Goal: Task Accomplishment & Management: Manage account settings

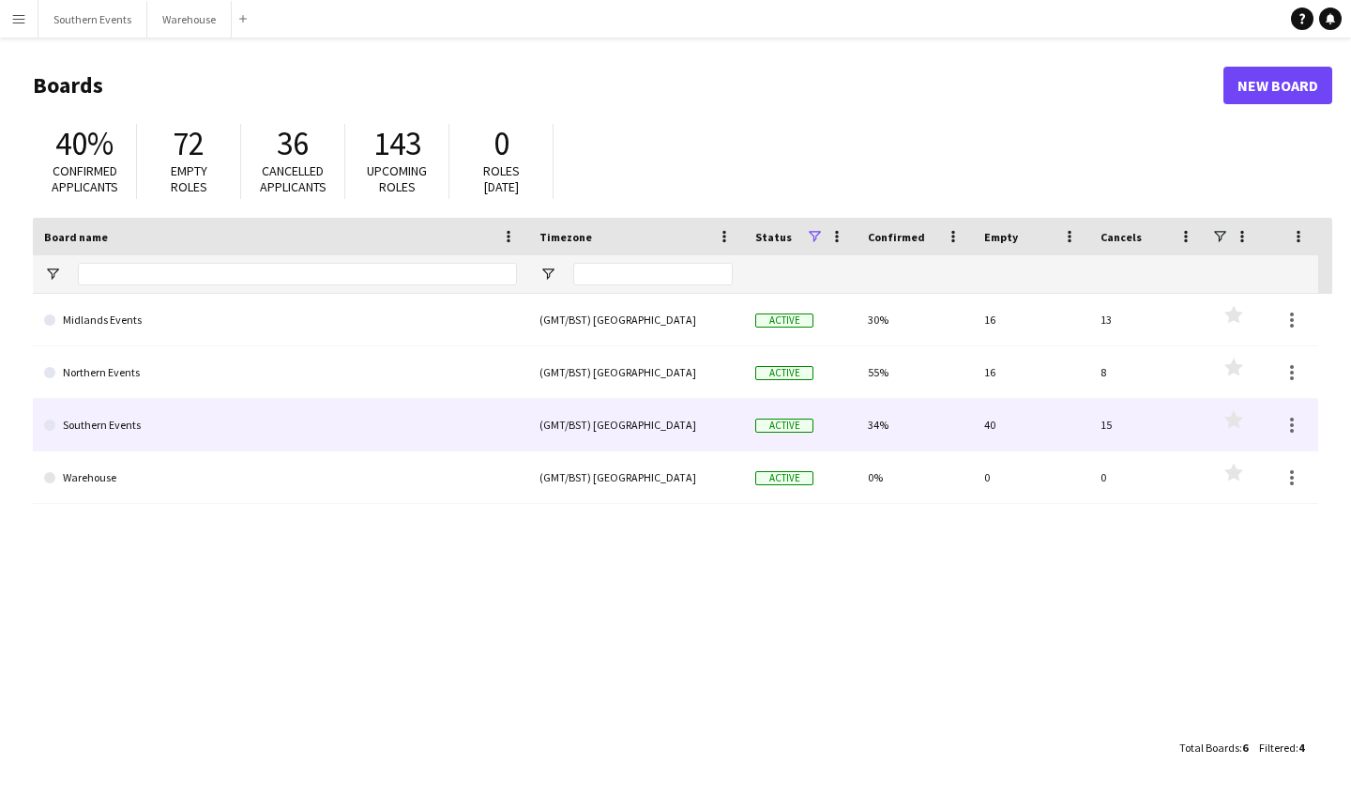
click at [162, 414] on link "Southern Events" at bounding box center [280, 425] width 473 height 53
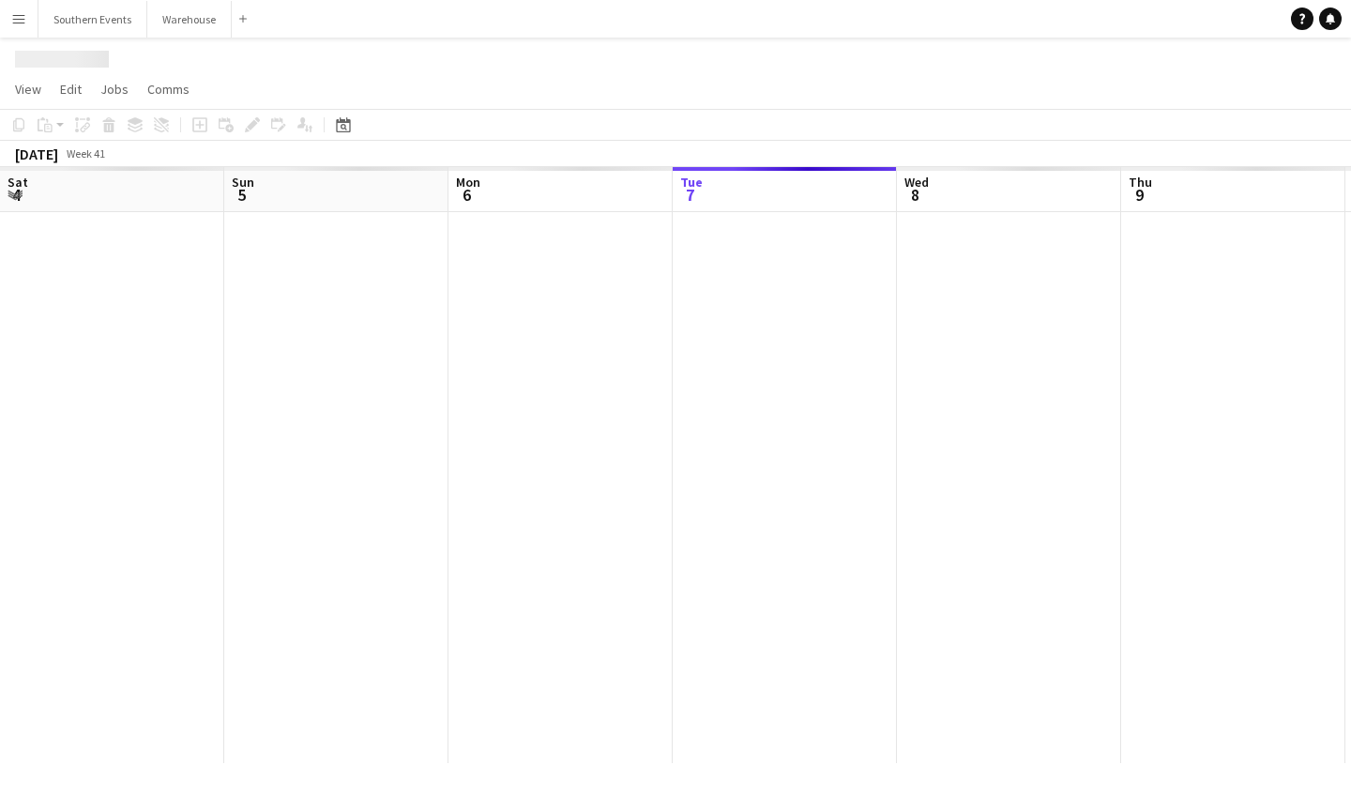
click at [162, 414] on div at bounding box center [1346, 487] width 2692 height 551
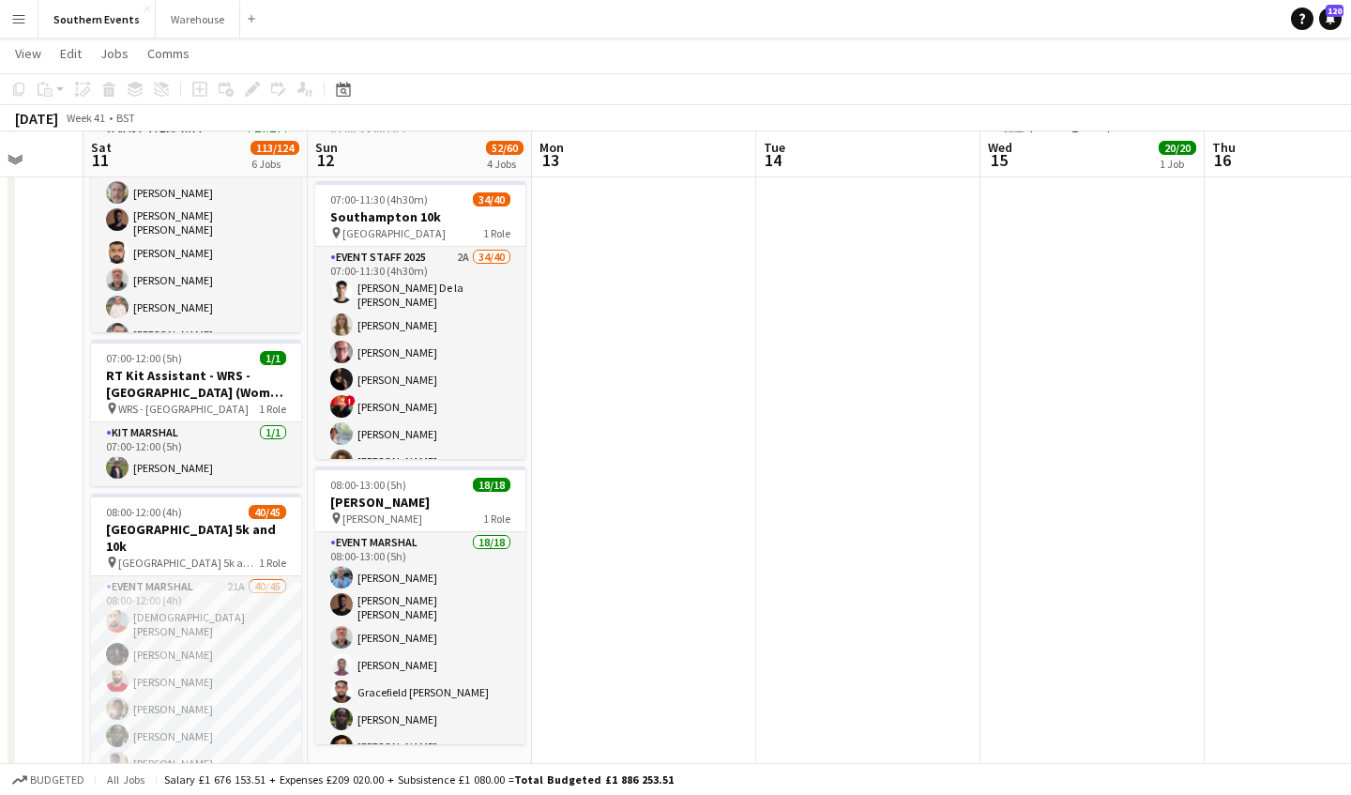
scroll to position [345, 0]
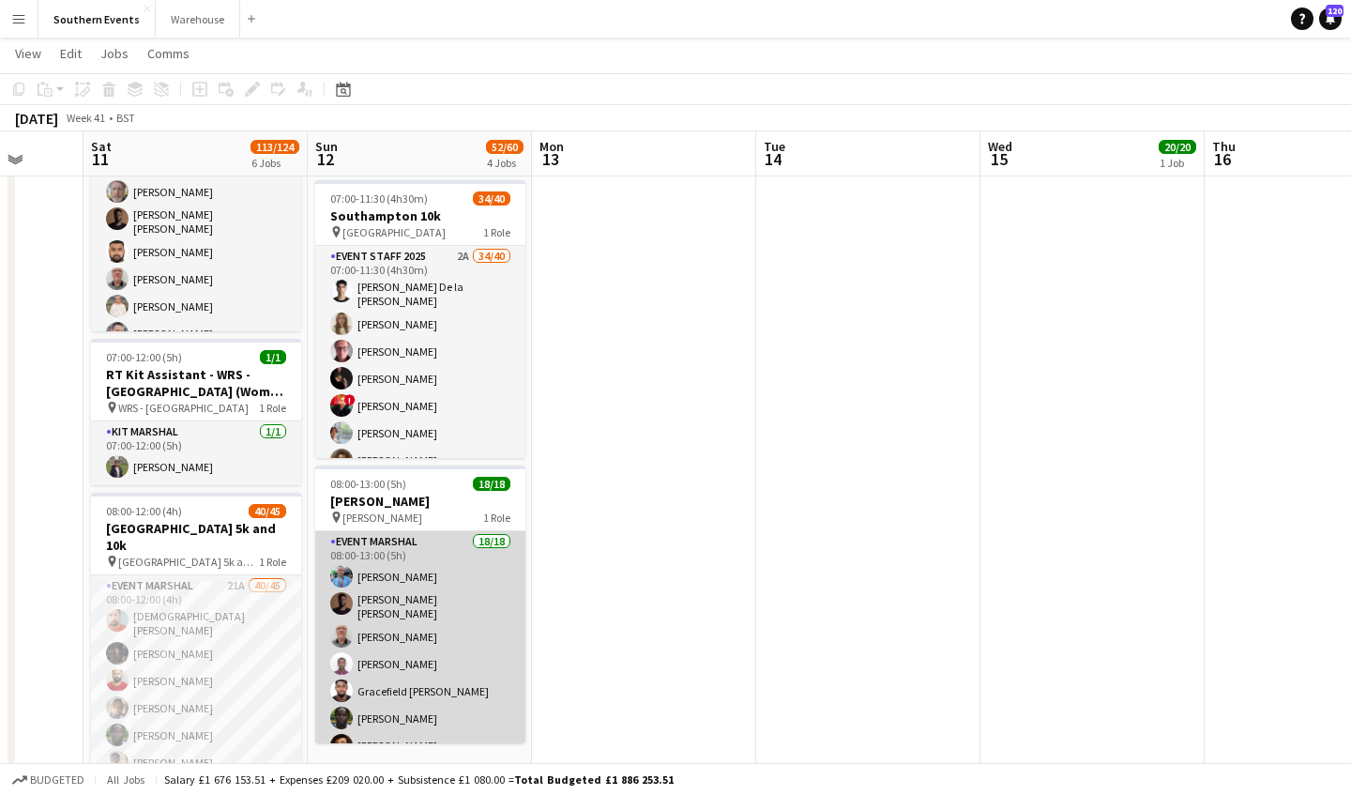
click at [453, 585] on app-card-role "Event Marshal 18/18 08:00-13:00 (5h) [PERSON_NAME] [PERSON_NAME] [PERSON_NAME] …" at bounding box center [420, 797] width 210 height 532
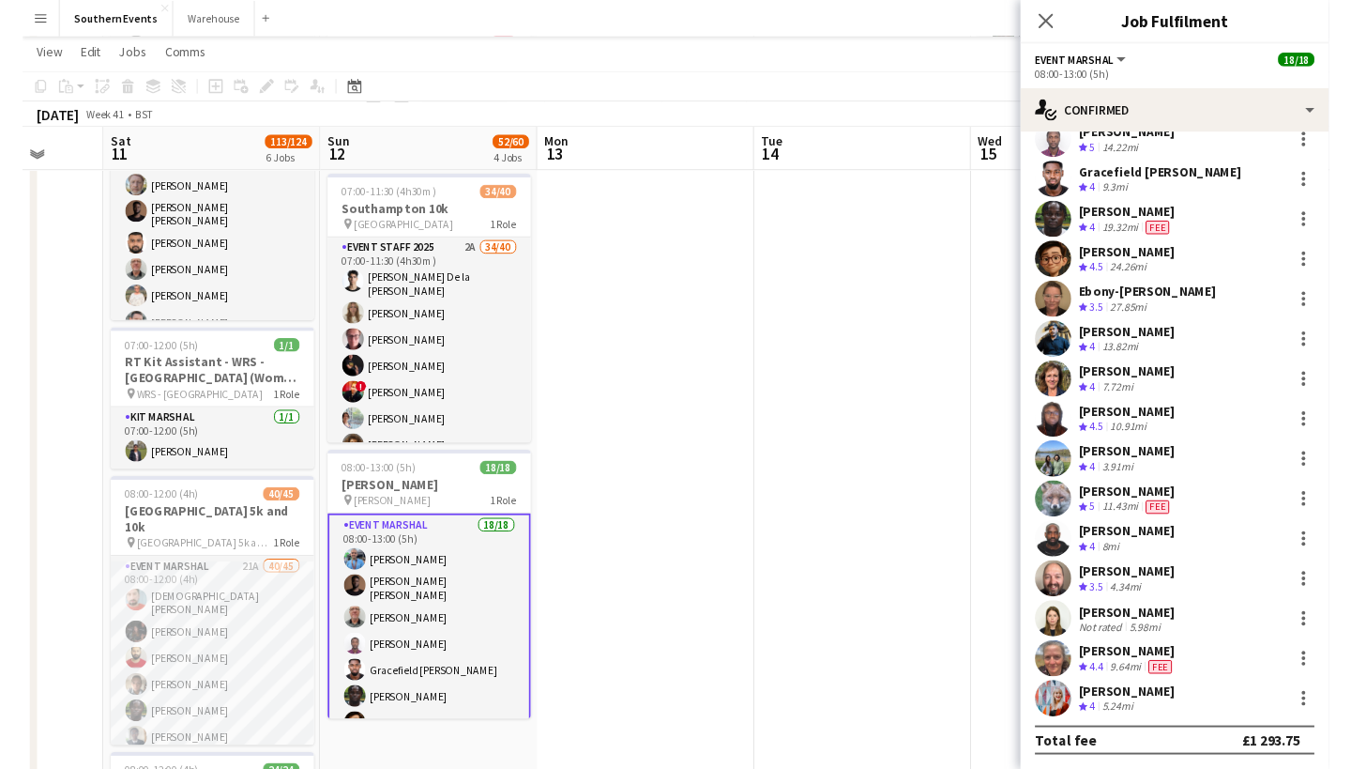
scroll to position [189, 0]
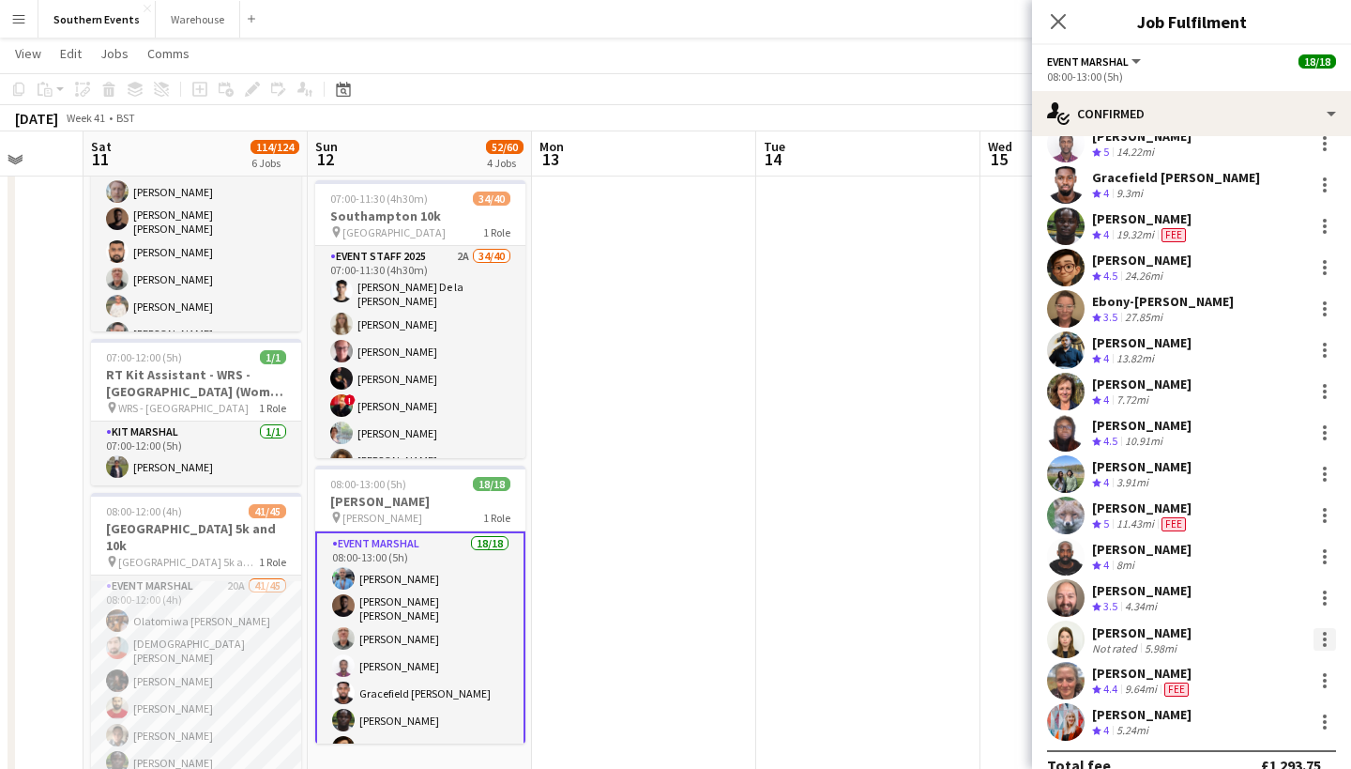
click at [1325, 635] on div at bounding box center [1325, 639] width 23 height 23
click at [1274, 548] on button "Remove" at bounding box center [1263, 559] width 146 height 45
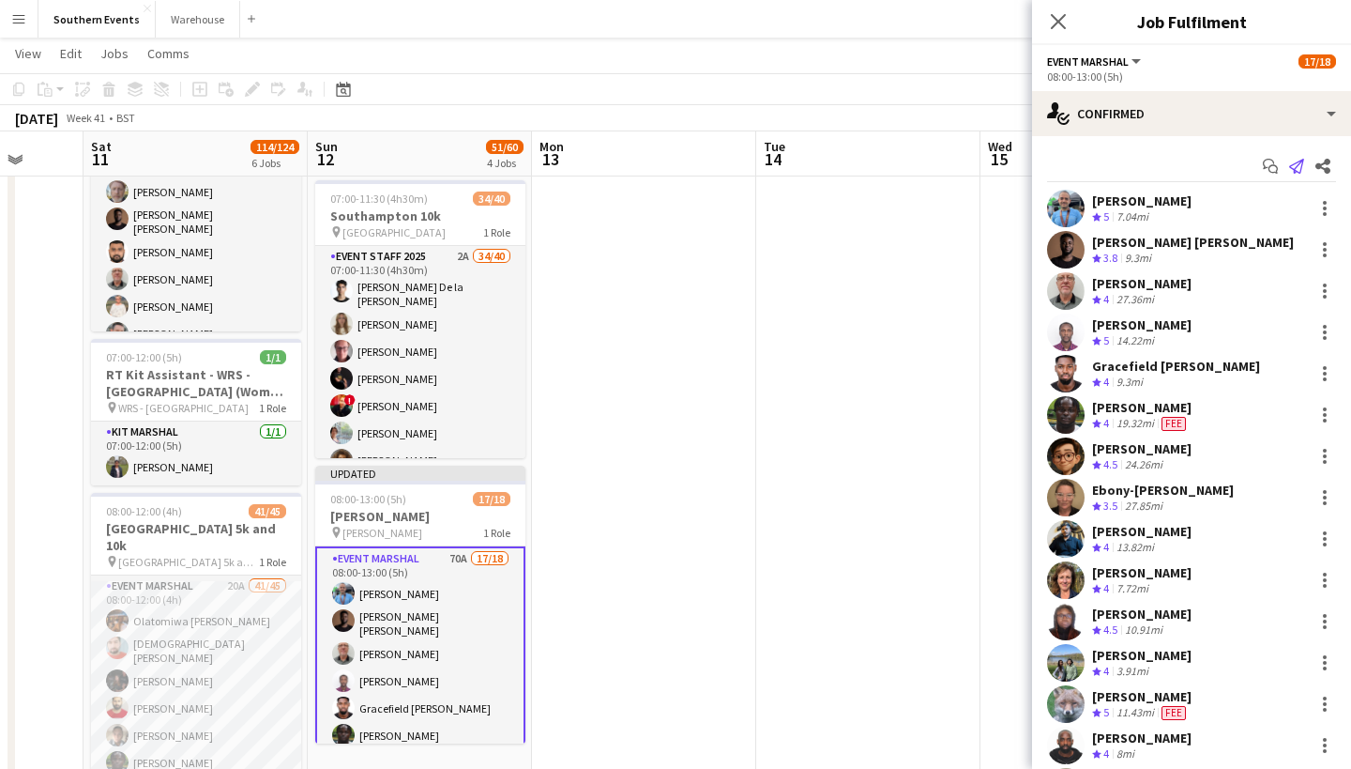
scroll to position [0, 0]
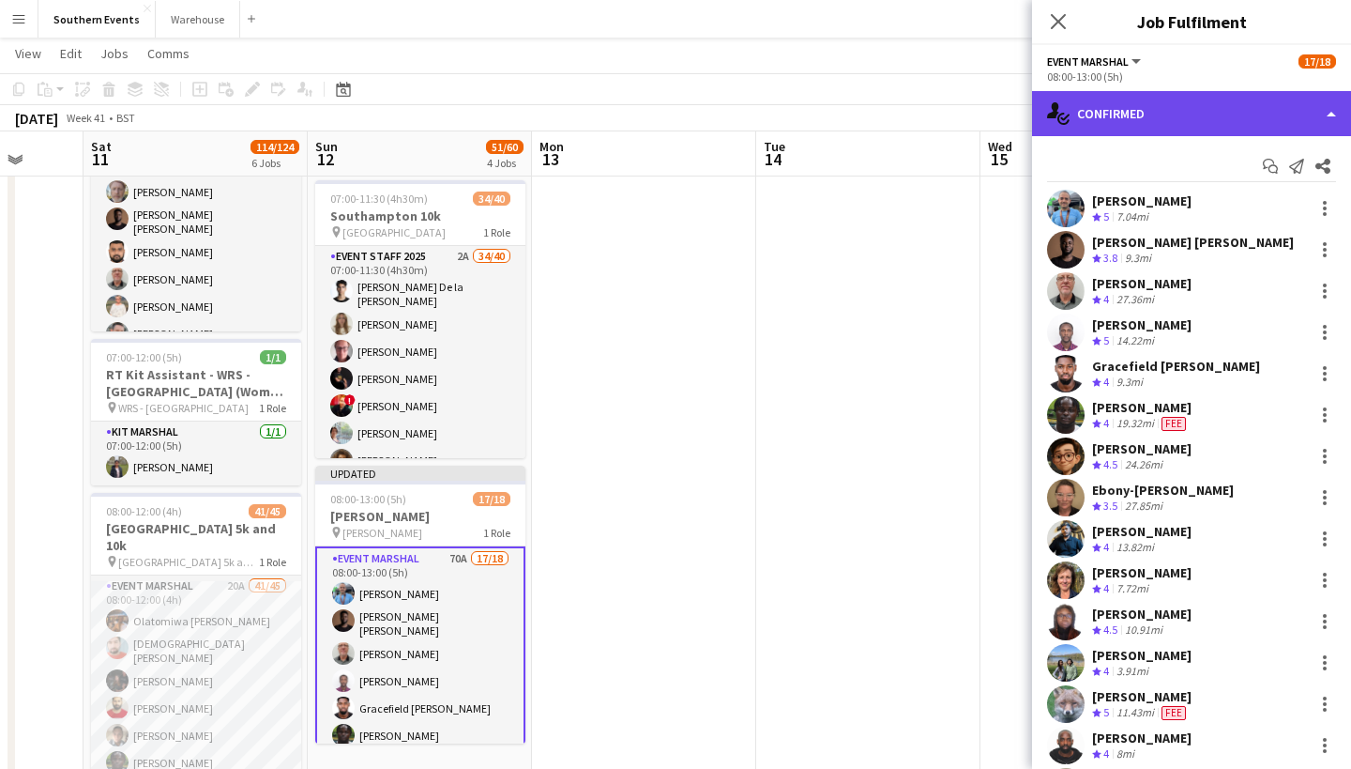
click at [1314, 110] on div "single-neutral-actions-check-2 Confirmed" at bounding box center [1191, 113] width 319 height 45
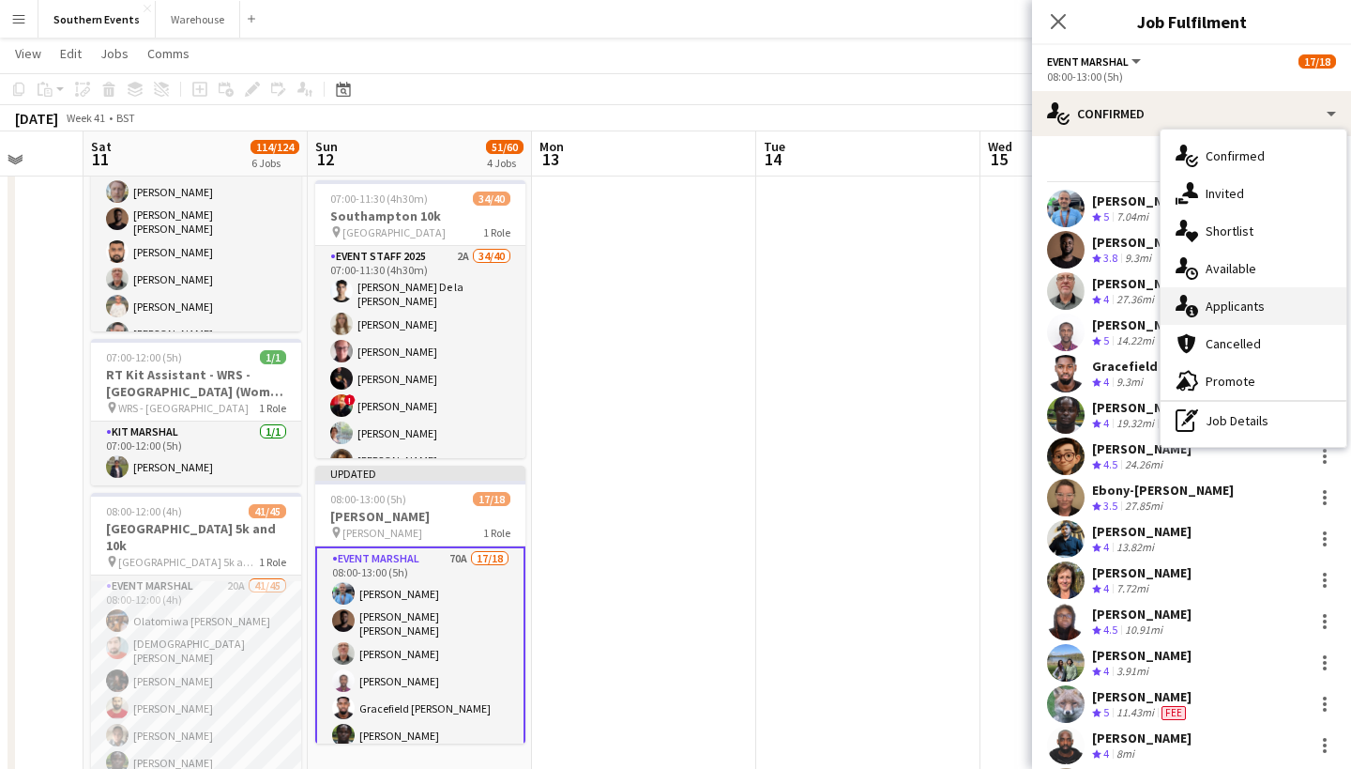
click at [1237, 311] on span "Applicants" at bounding box center [1235, 306] width 59 height 17
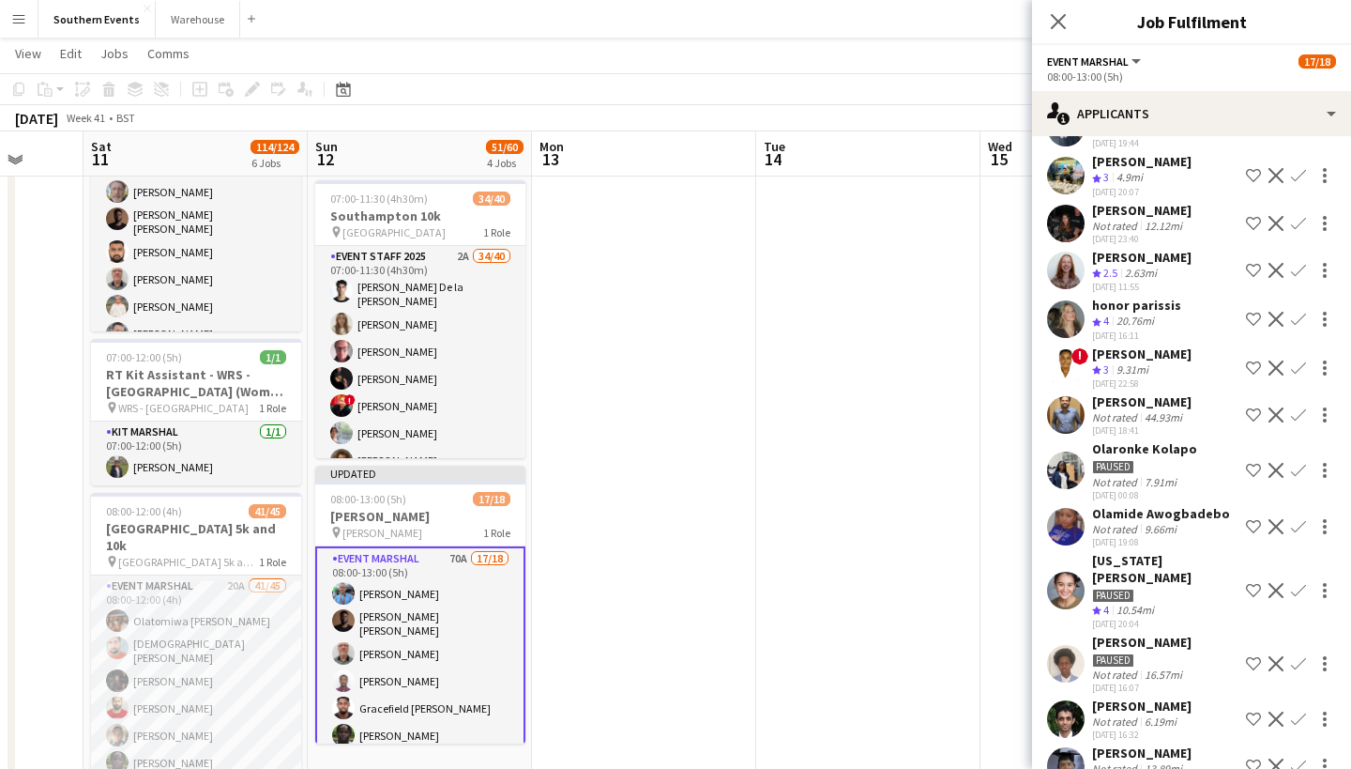
scroll to position [577, 0]
click at [1298, 313] on app-icon "Confirm" at bounding box center [1298, 320] width 15 height 15
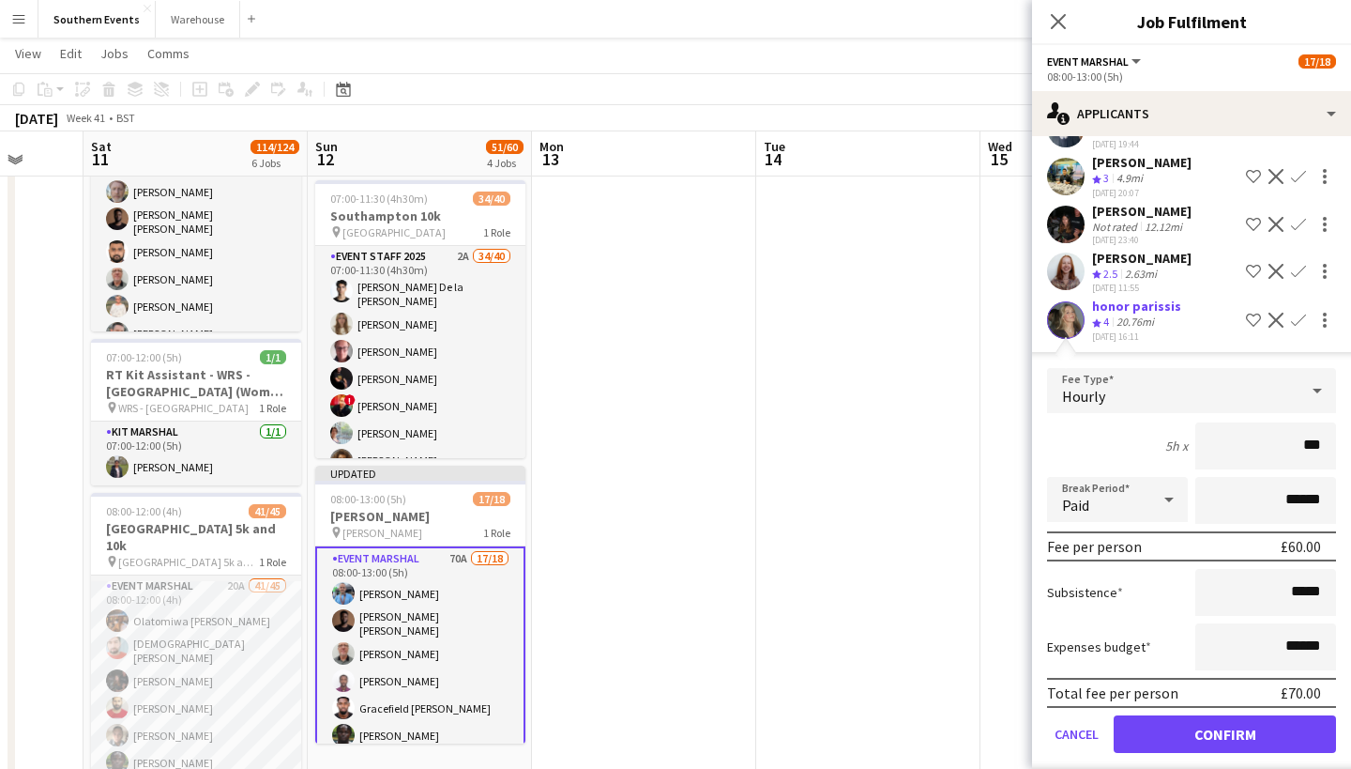
type input "***"
click at [1243, 724] on button "Confirm" at bounding box center [1225, 734] width 222 height 38
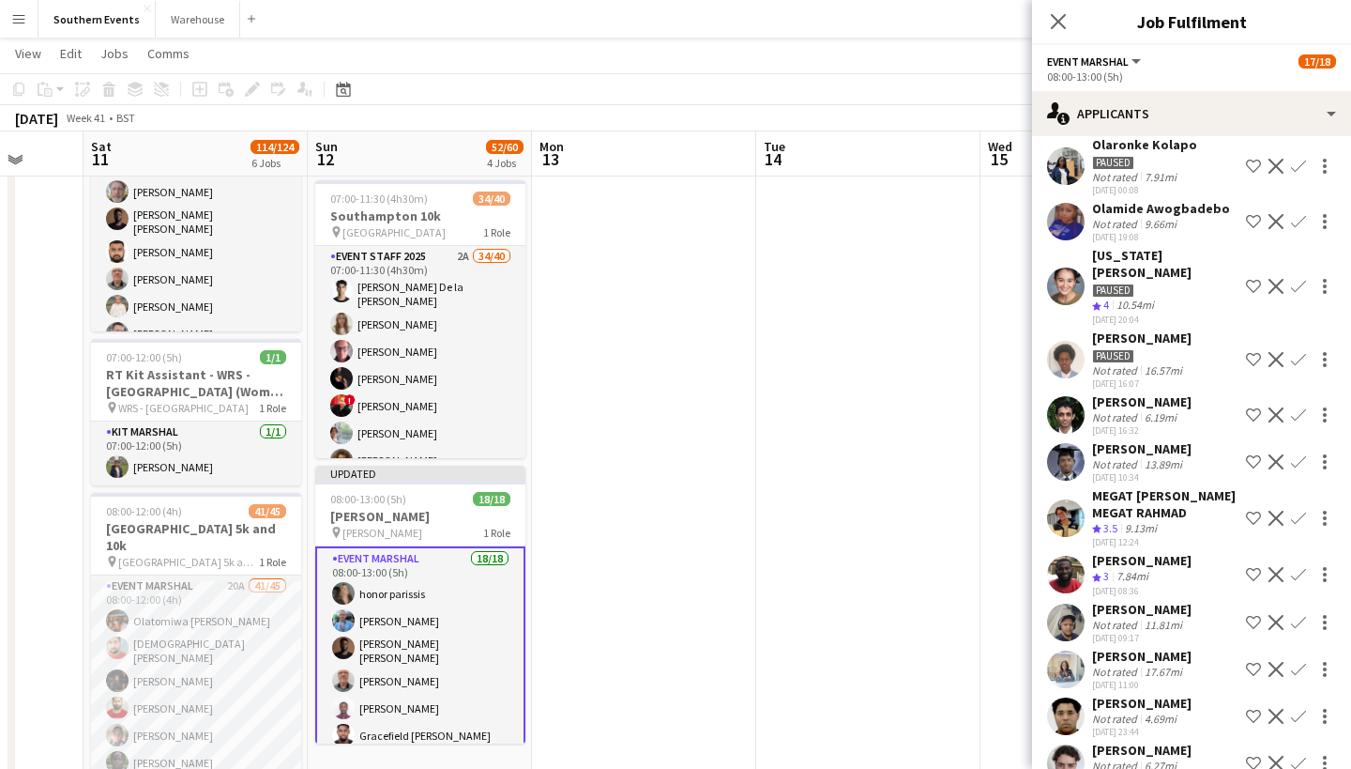
scroll to position [850, 0]
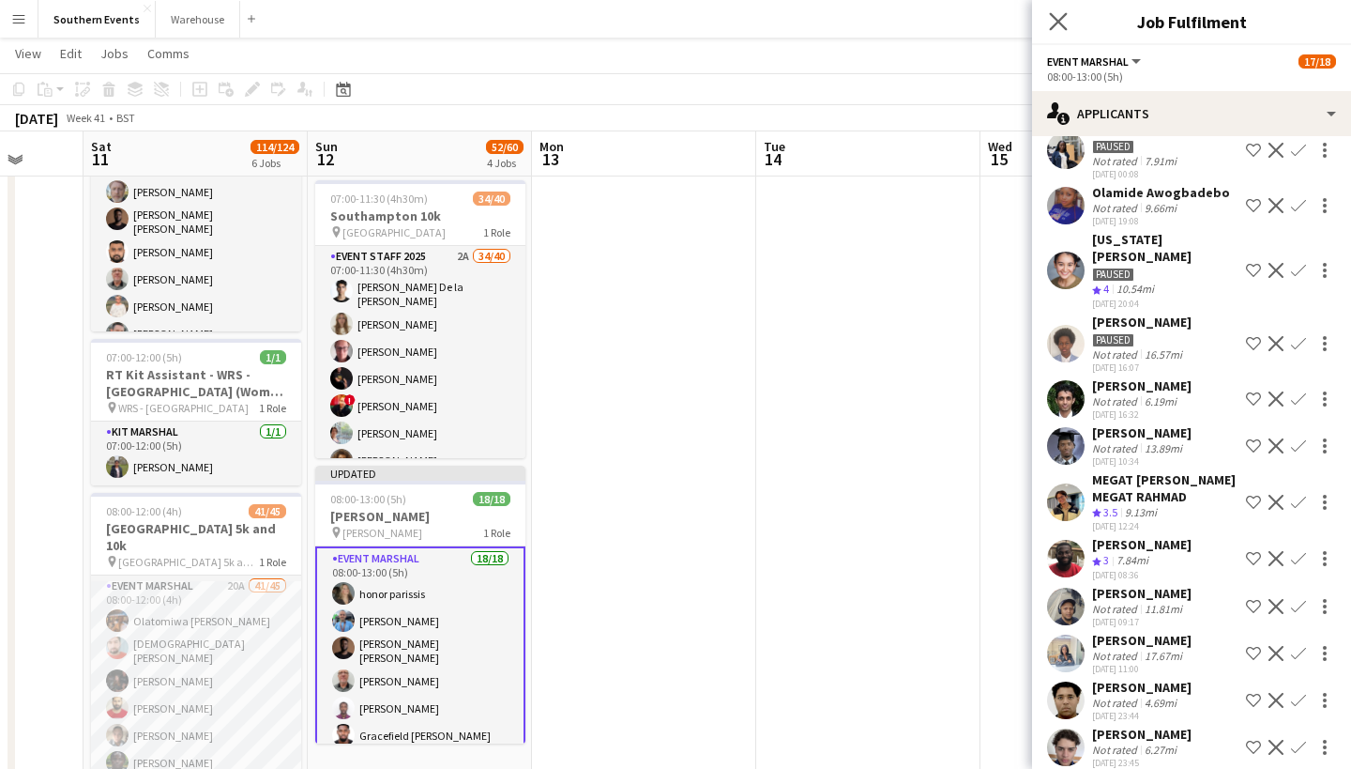
click at [1061, 32] on app-icon "Close pop-in" at bounding box center [1059, 21] width 27 height 27
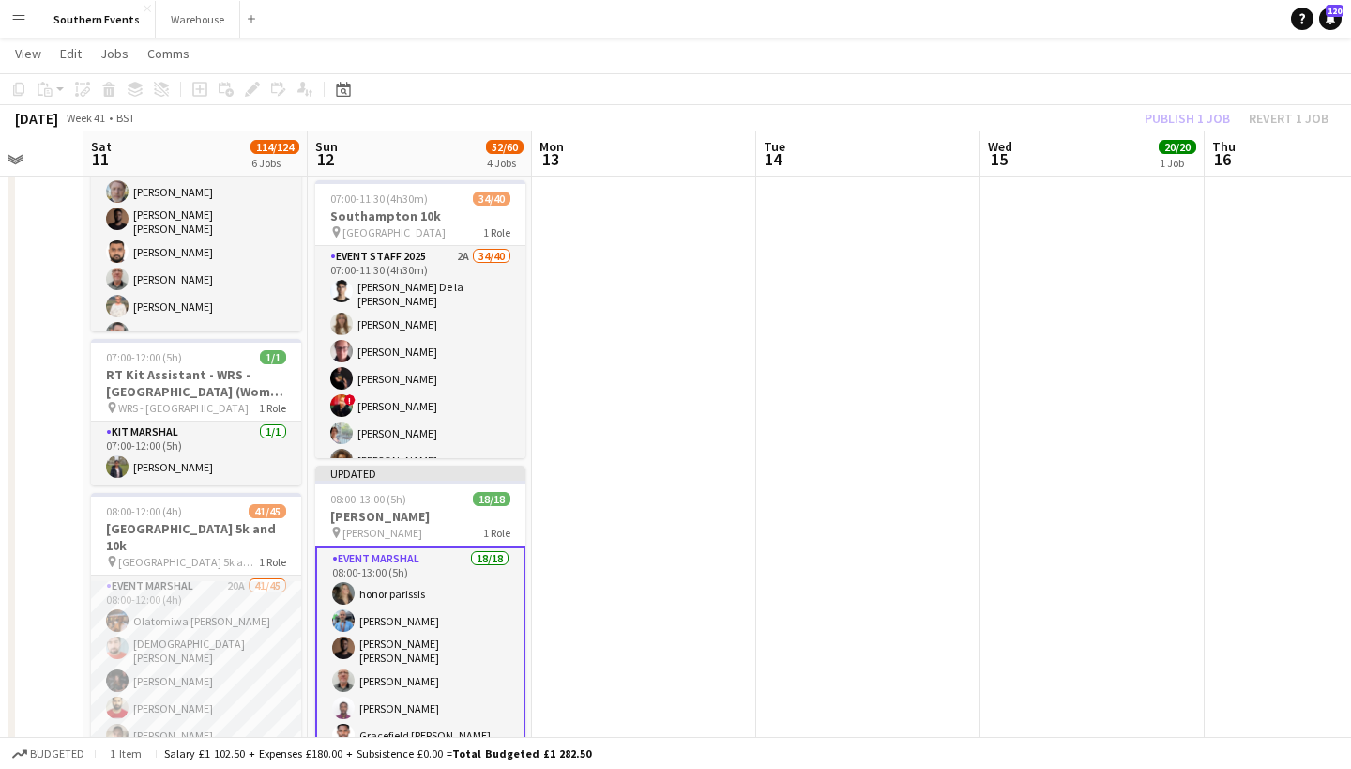
click at [1210, 118] on div "Publish 1 job Revert 1 job" at bounding box center [1236, 118] width 229 height 24
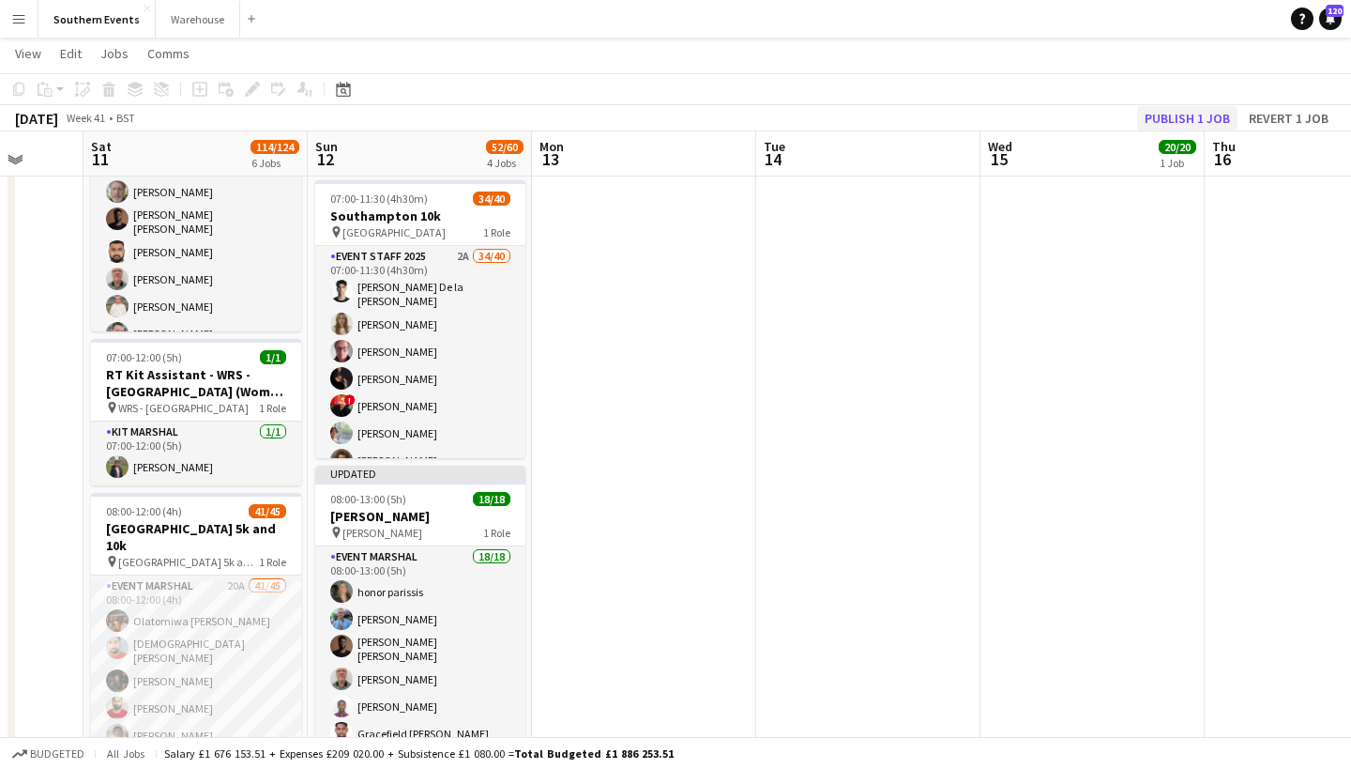
click at [1192, 116] on button "Publish 1 job" at bounding box center [1188, 118] width 100 height 24
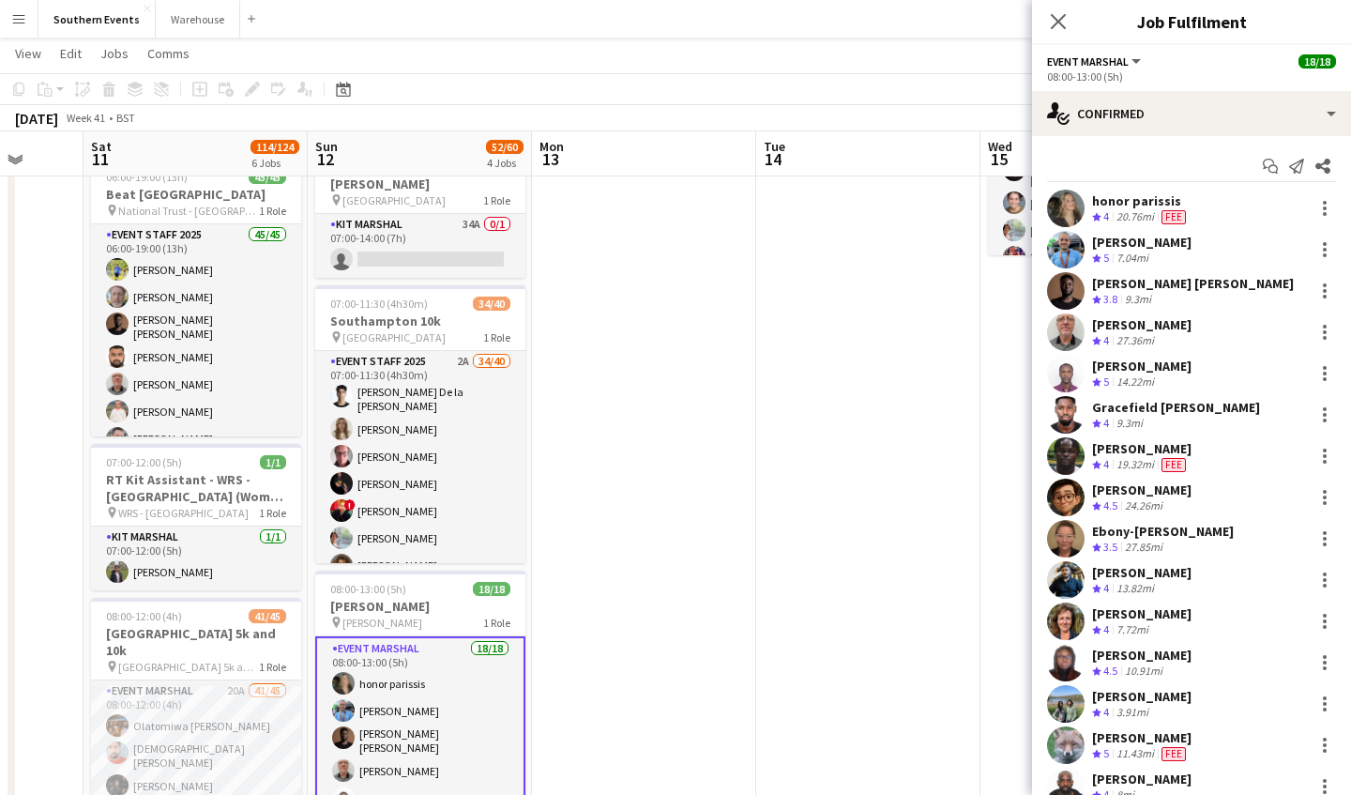
scroll to position [0, 0]
click at [1143, 296] on div "9.3mi" at bounding box center [1139, 300] width 34 height 16
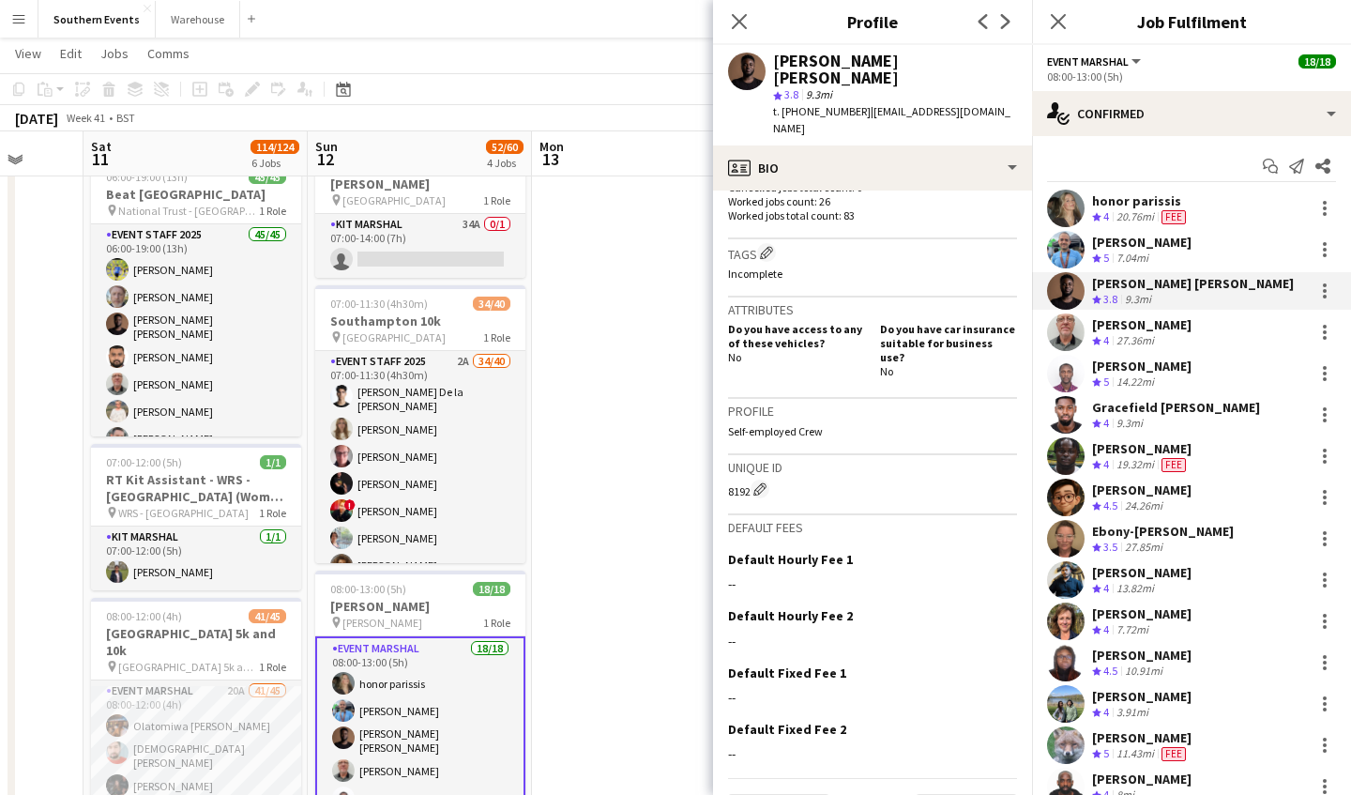
scroll to position [565, 0]
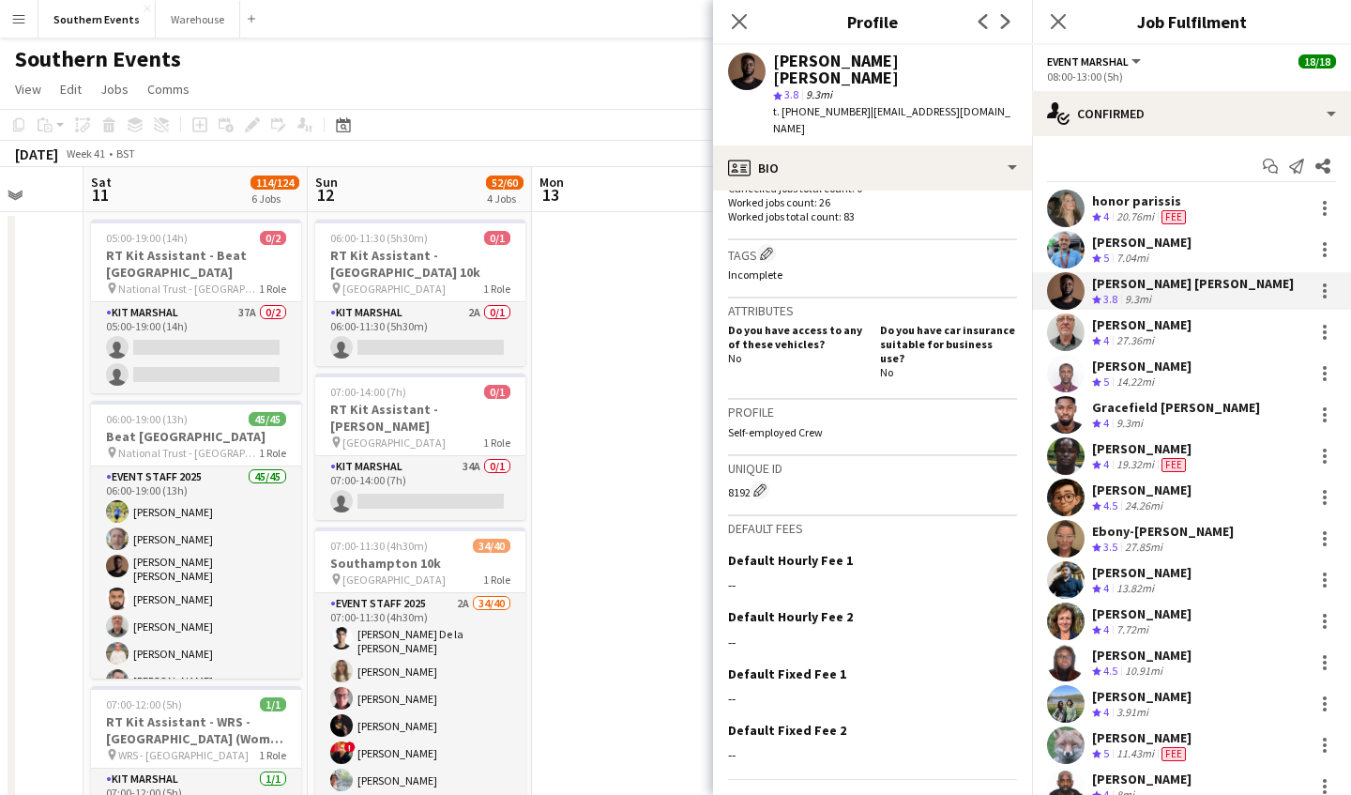
click at [1138, 215] on div "20.76mi" at bounding box center [1135, 217] width 45 height 16
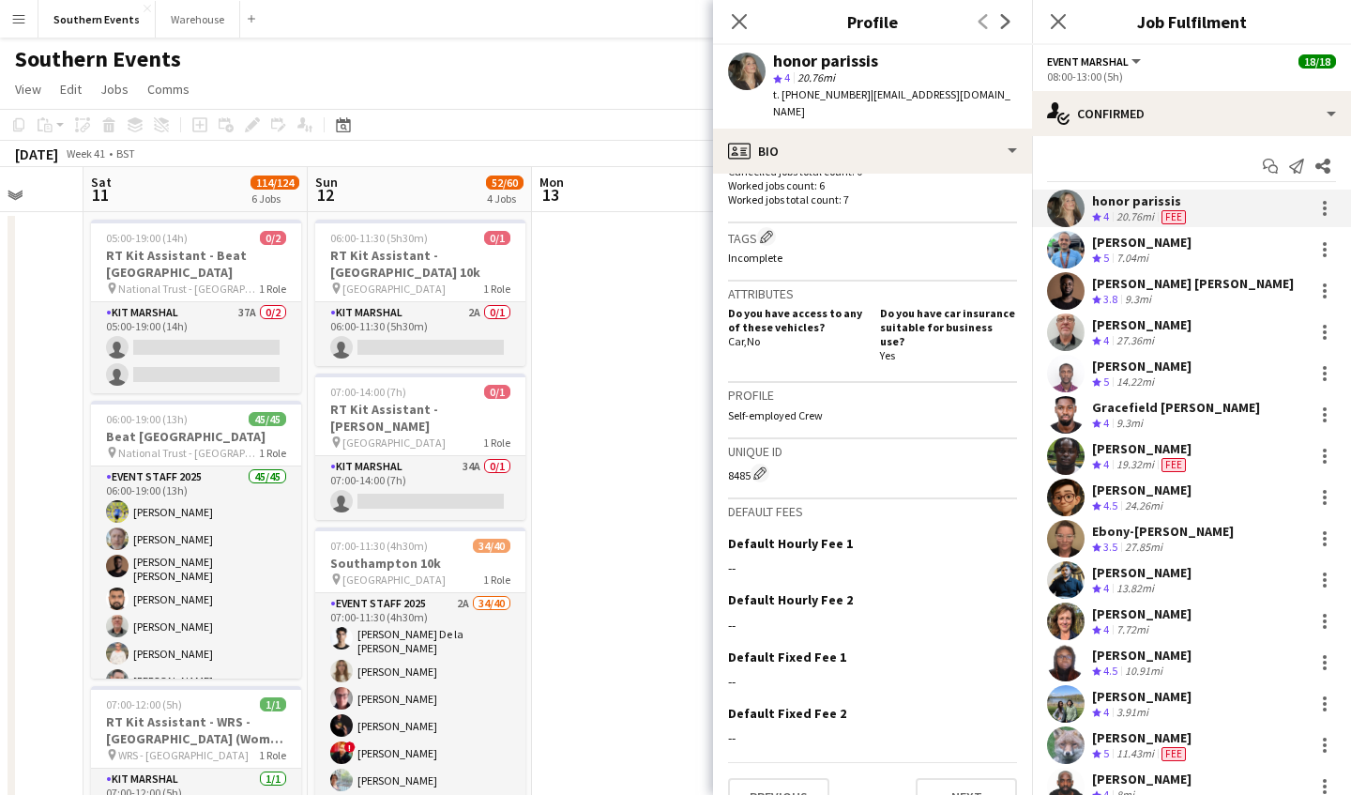
scroll to position [126, 0]
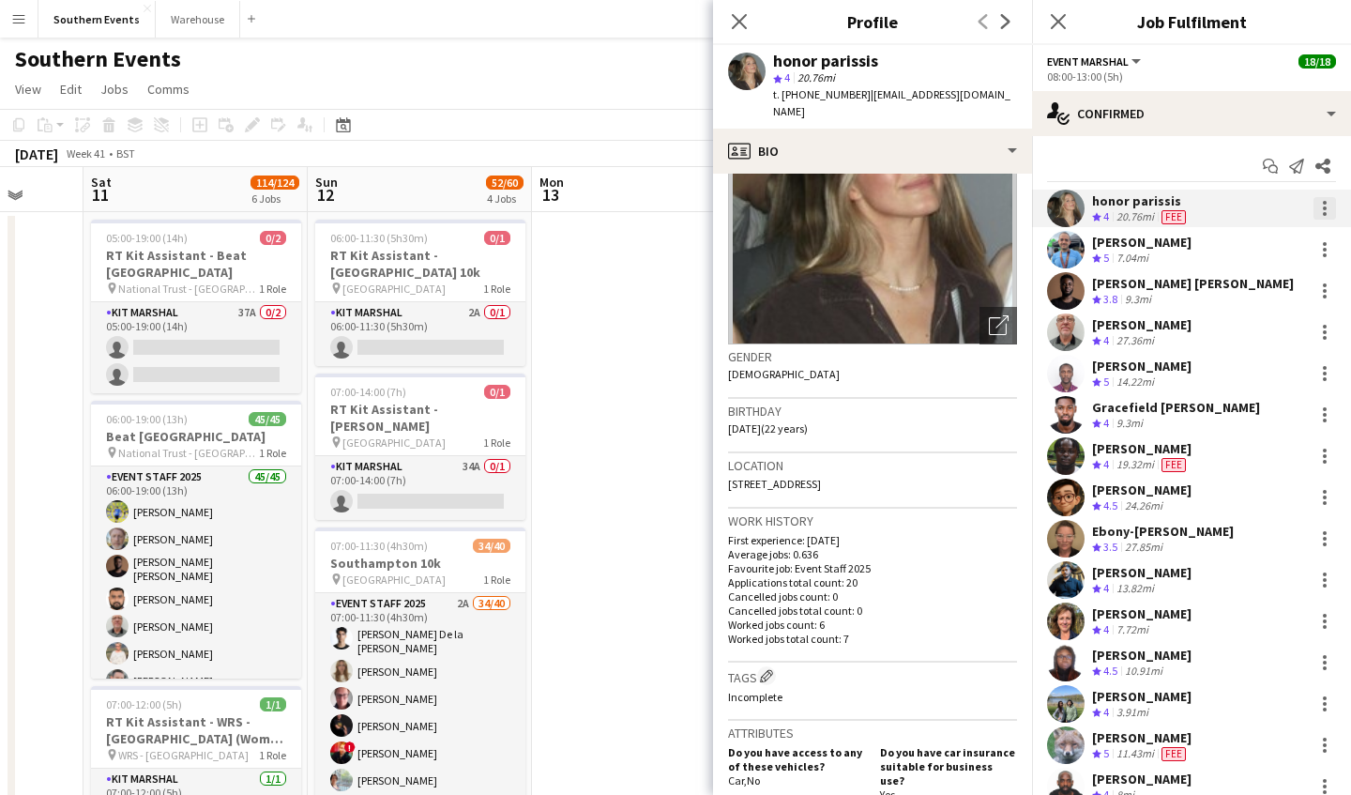
click at [1323, 210] on div at bounding box center [1325, 208] width 23 height 23
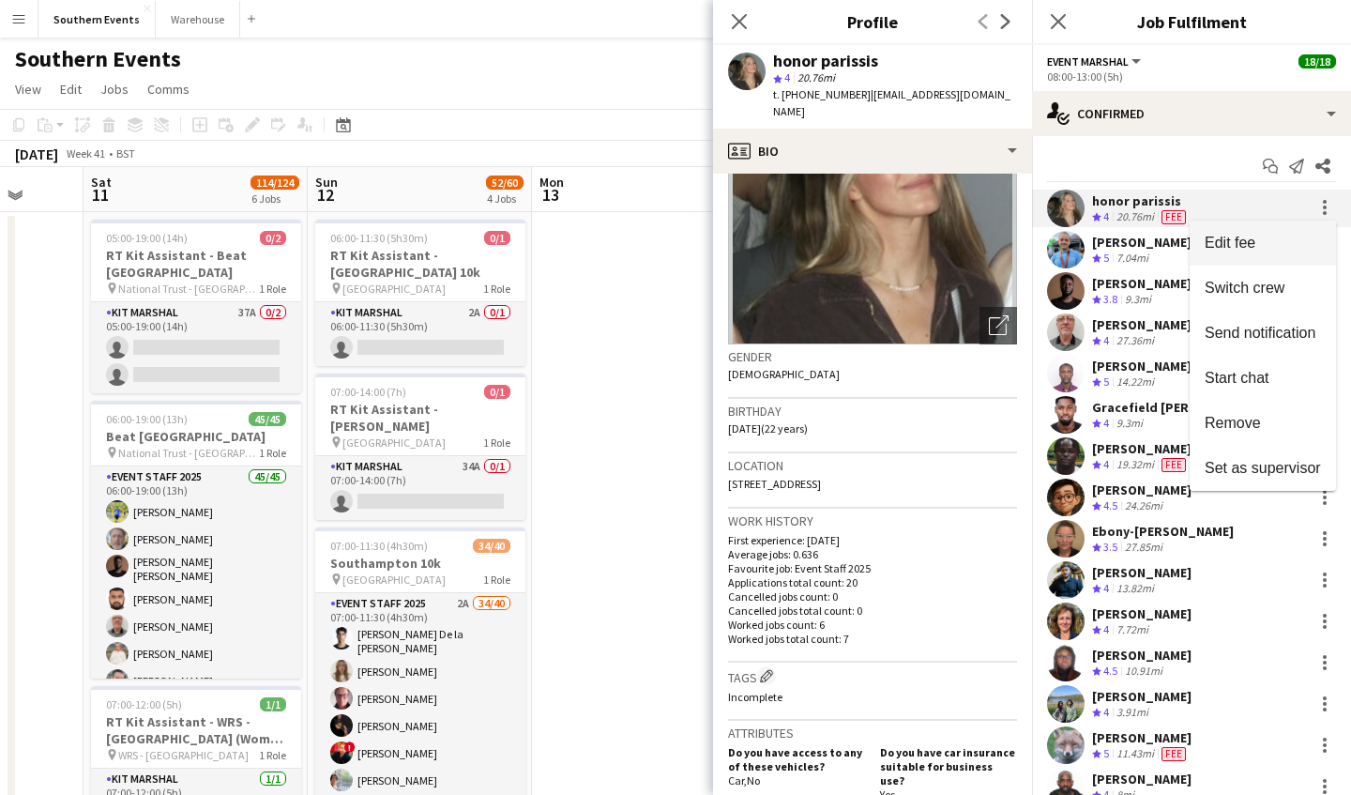
click at [1269, 240] on span "Edit fee" at bounding box center [1263, 243] width 116 height 17
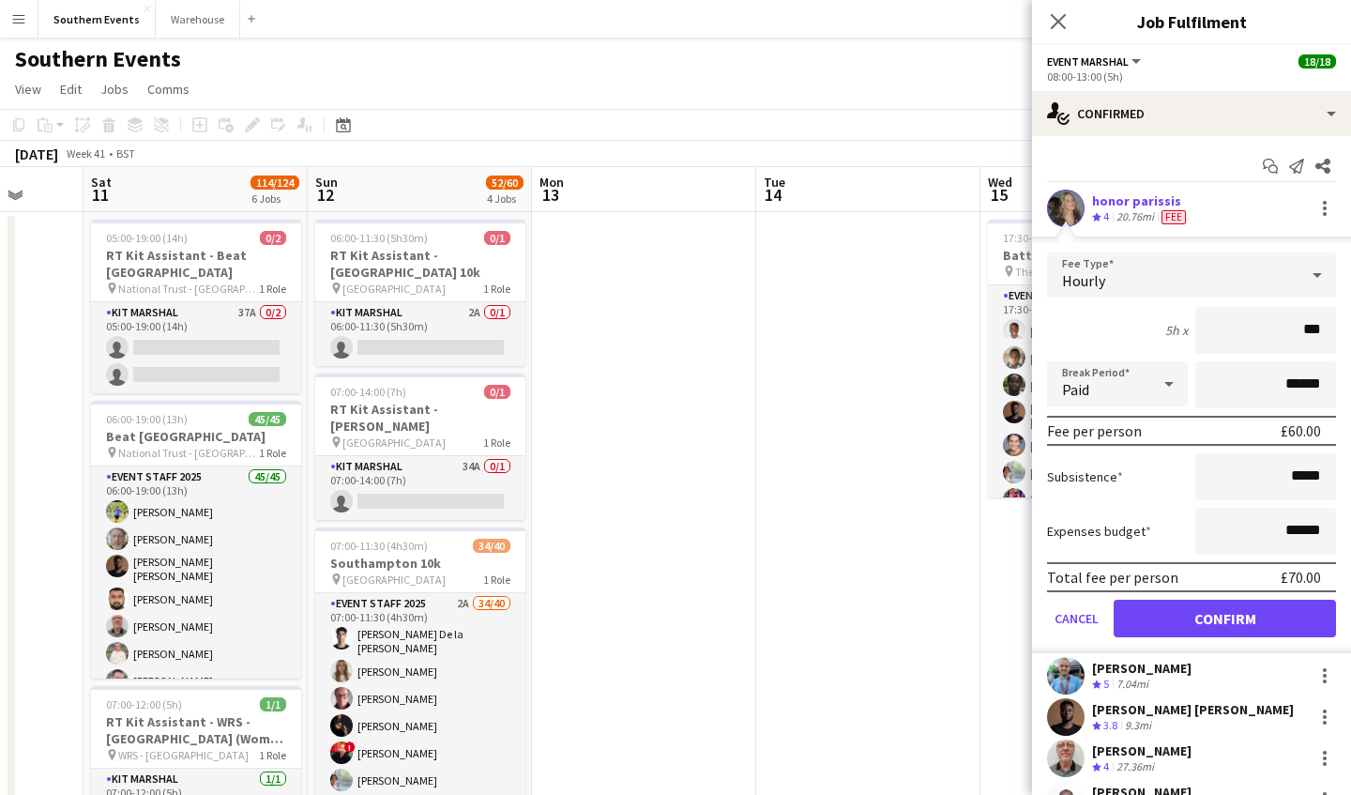
type input "**"
type input "*****"
click at [1227, 617] on button "Confirm" at bounding box center [1225, 619] width 222 height 38
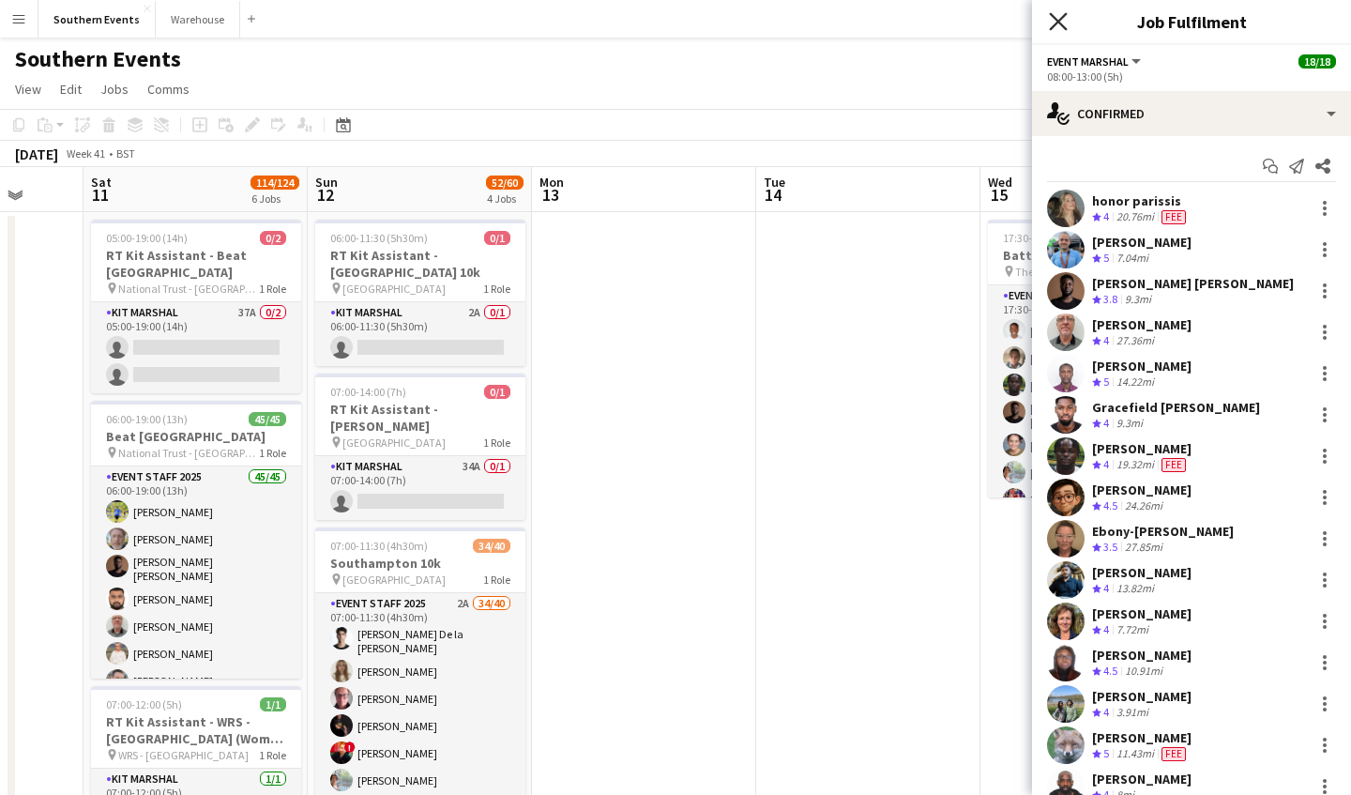
click at [1059, 25] on icon "Close pop-in" at bounding box center [1058, 21] width 18 height 18
